Goal: Check status: Check status

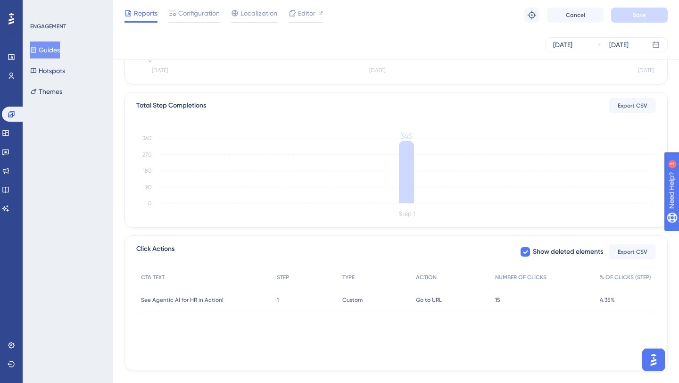
scroll to position [205, 0]
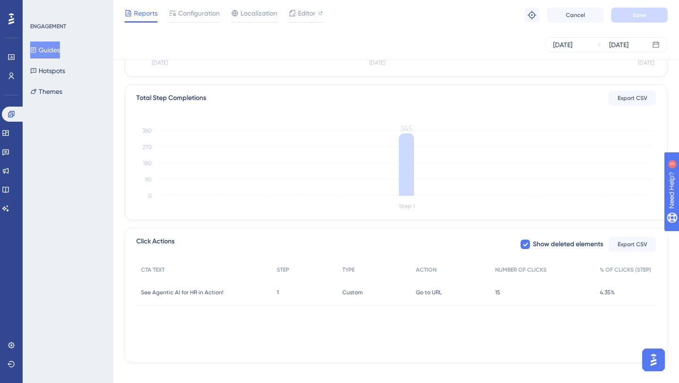
click at [497, 295] on span "15" at bounding box center [497, 293] width 5 height 8
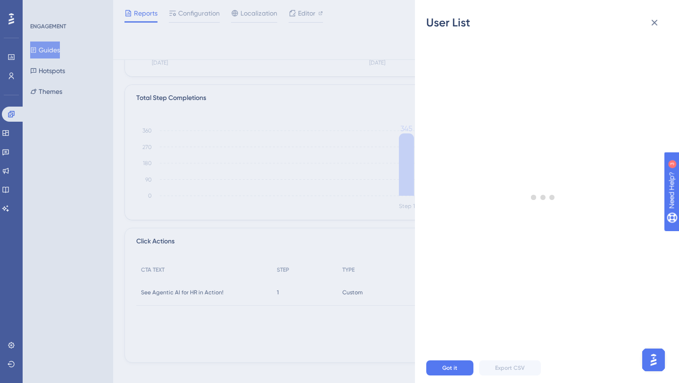
click at [497, 295] on div at bounding box center [543, 197] width 234 height 311
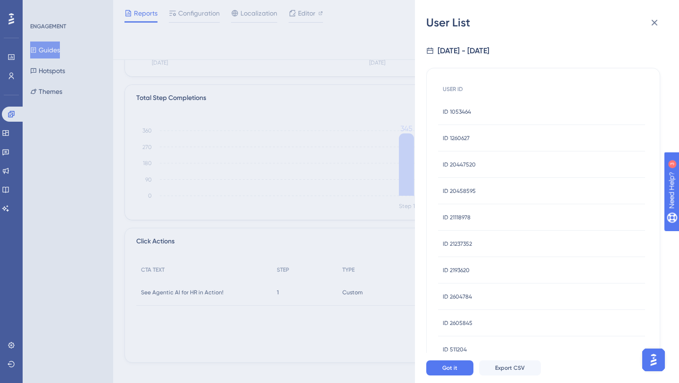
click at [464, 109] on span "ID 1053464" at bounding box center [457, 112] width 28 height 8
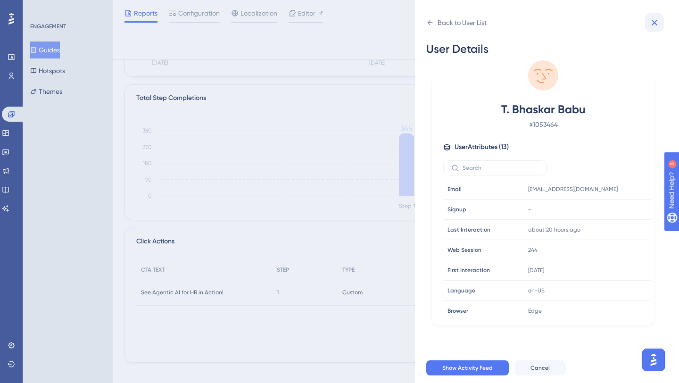
click at [655, 23] on icon at bounding box center [654, 22] width 11 height 11
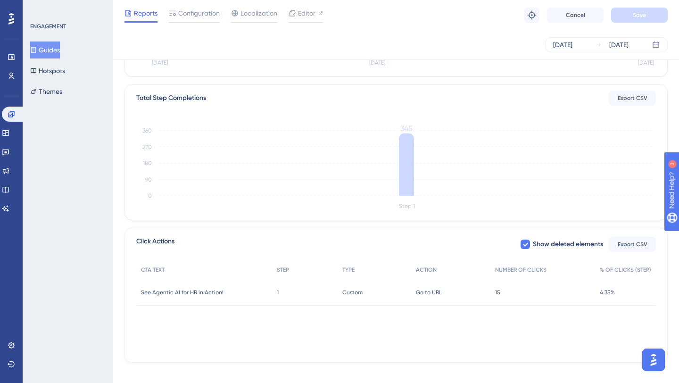
click at [501, 291] on div "15 15" at bounding box center [543, 292] width 105 height 26
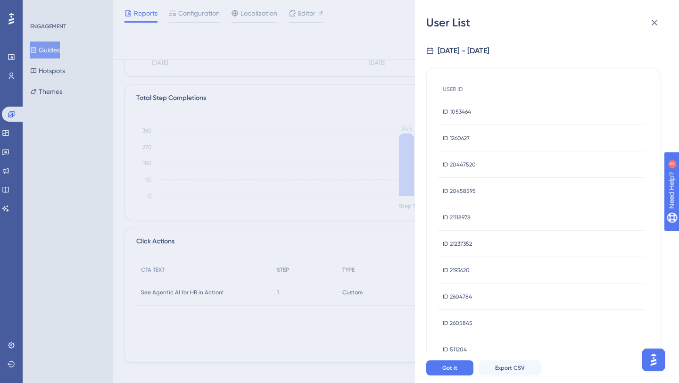
click at [466, 138] on span "ID 1260627" at bounding box center [456, 138] width 27 height 8
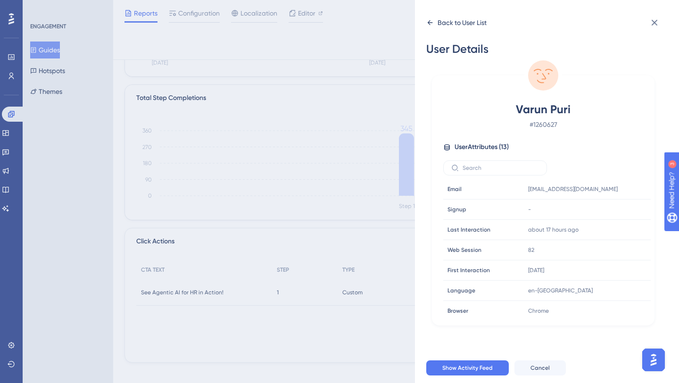
click at [429, 23] on icon at bounding box center [430, 22] width 5 height 5
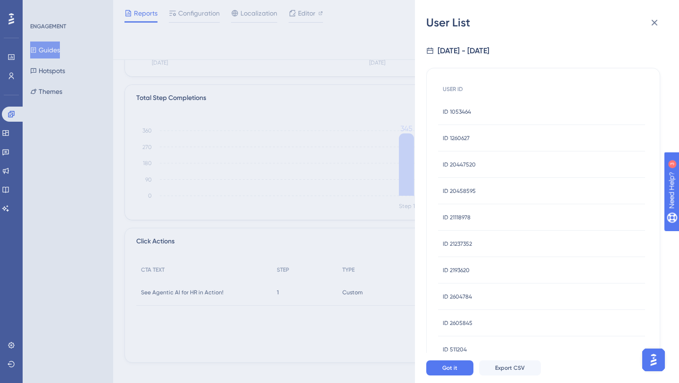
click at [462, 167] on span "ID 20447520" at bounding box center [459, 165] width 33 height 8
click at [457, 159] on div "ID 20447520 ID 20447520" at bounding box center [459, 164] width 33 height 26
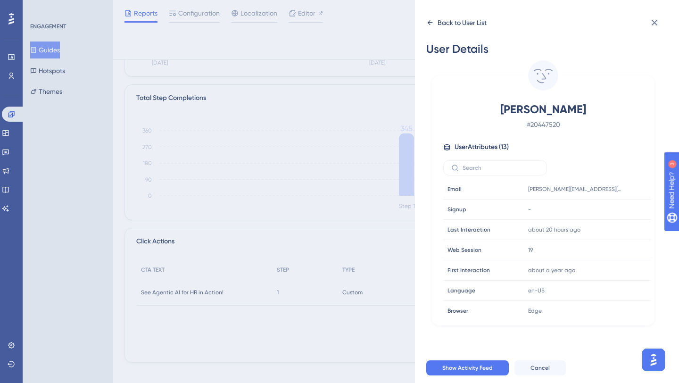
click at [431, 22] on icon at bounding box center [430, 23] width 8 height 8
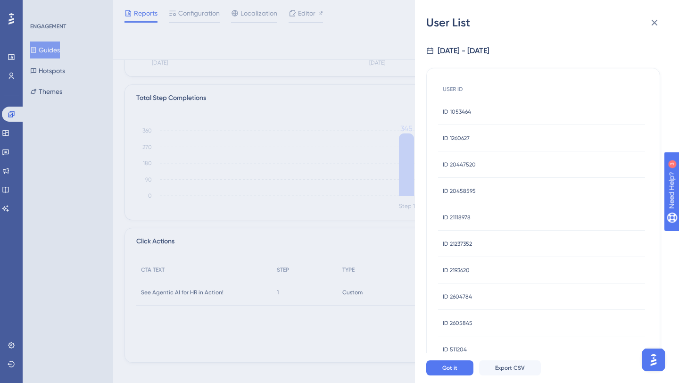
click at [464, 221] on div "ID 21118978 ID 21118978" at bounding box center [457, 217] width 28 height 26
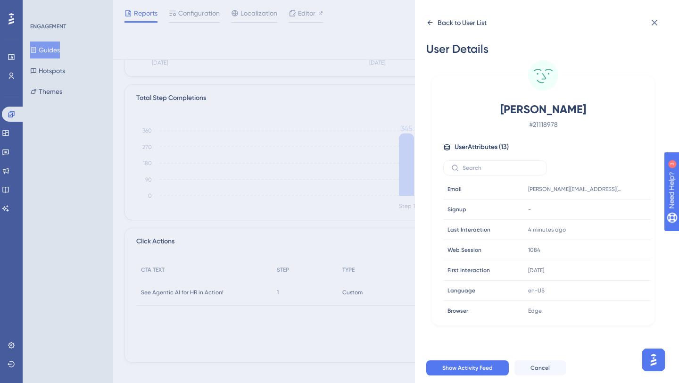
click at [428, 22] on icon at bounding box center [430, 22] width 5 height 5
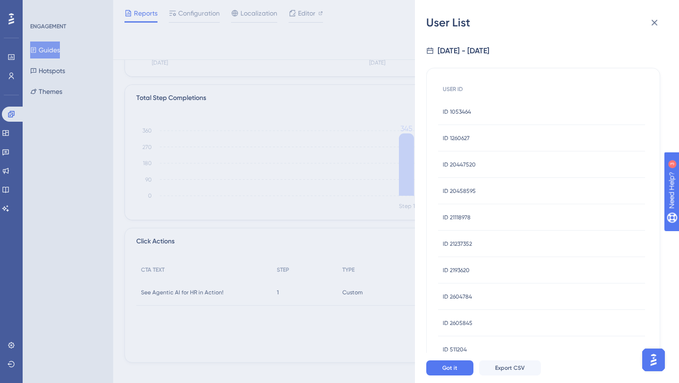
click at [459, 296] on span "ID 2604784" at bounding box center [457, 297] width 29 height 8
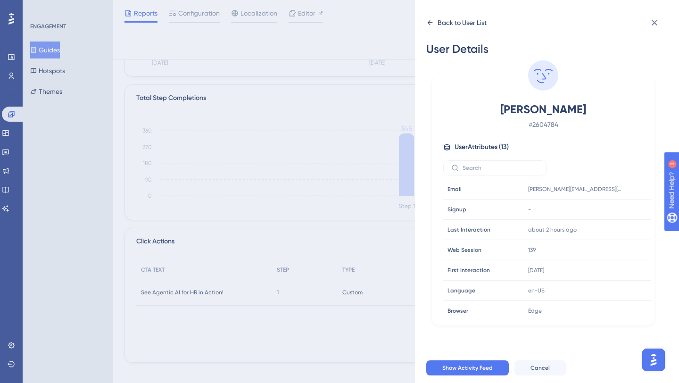
click at [429, 21] on icon at bounding box center [430, 22] width 5 height 5
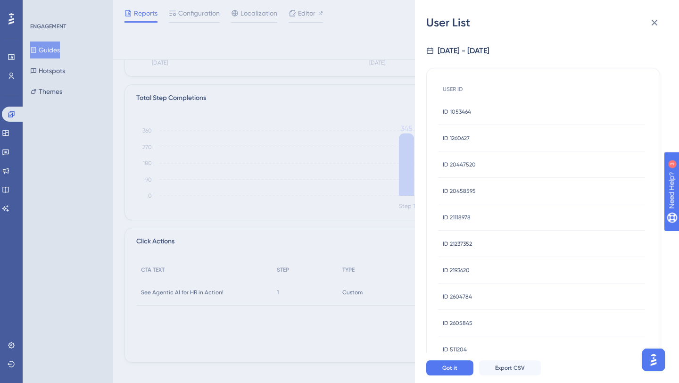
click at [460, 325] on span "ID 2605845" at bounding box center [458, 323] width 30 height 8
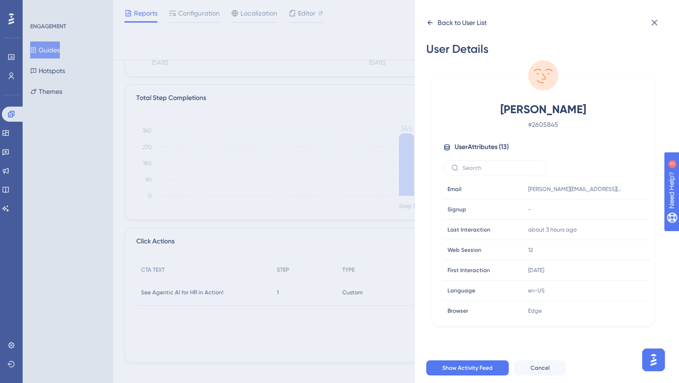
click at [427, 22] on icon at bounding box center [430, 23] width 8 height 8
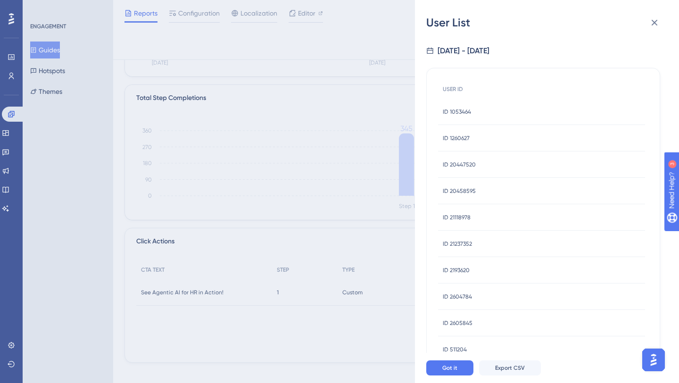
click at [461, 351] on span "ID 511204" at bounding box center [455, 350] width 24 height 8
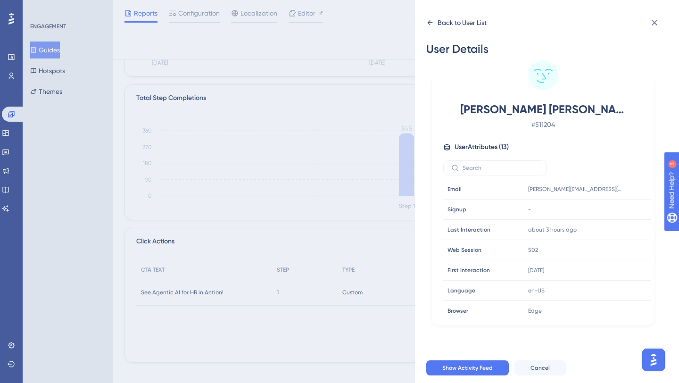
click at [429, 21] on icon at bounding box center [430, 22] width 5 height 5
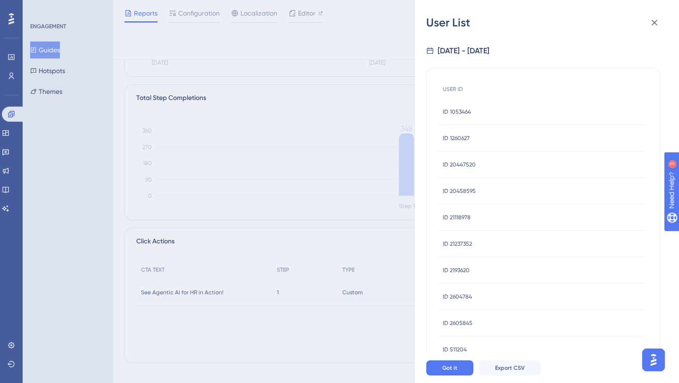
scroll to position [59, 0]
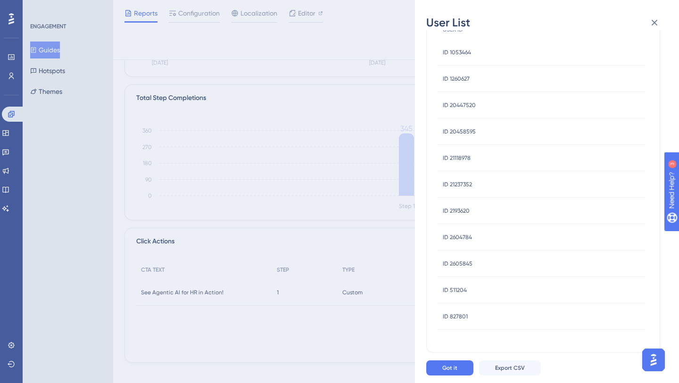
click at [453, 312] on div "ID 827801 ID 827801" at bounding box center [455, 316] width 25 height 26
click at [458, 293] on span "ID 511204" at bounding box center [455, 290] width 24 height 8
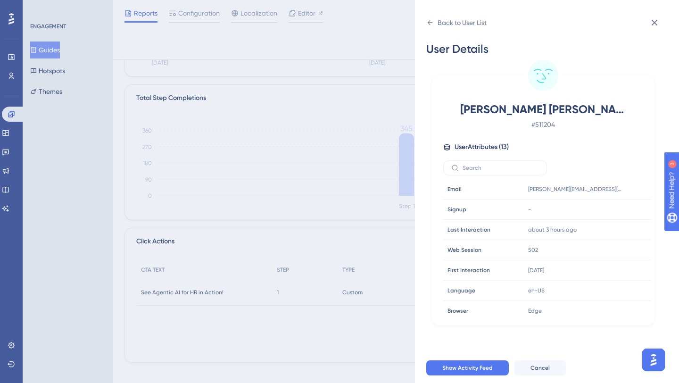
scroll to position [0, 0]
click at [429, 23] on icon at bounding box center [430, 23] width 8 height 8
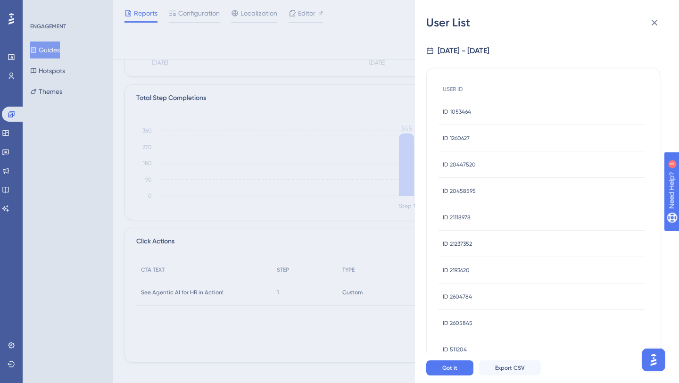
click at [453, 294] on span "ID 2604784" at bounding box center [457, 297] width 29 height 8
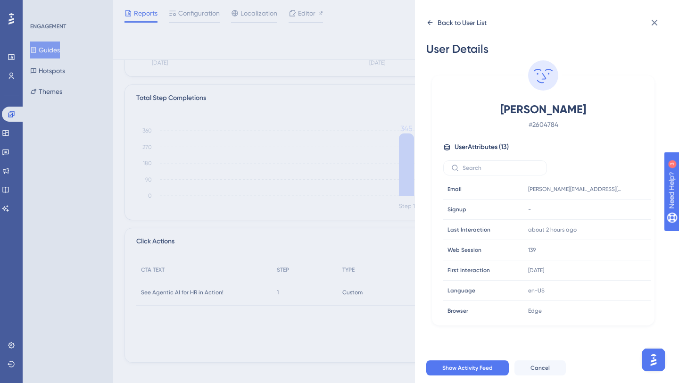
click at [429, 22] on icon at bounding box center [430, 23] width 8 height 8
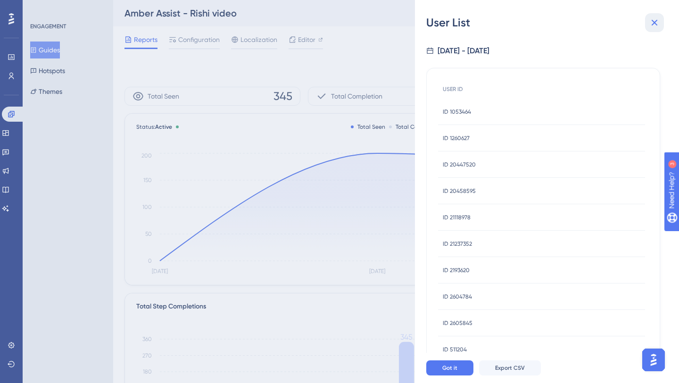
click at [656, 23] on icon at bounding box center [655, 23] width 6 height 6
